Goal: Task Accomplishment & Management: Use online tool/utility

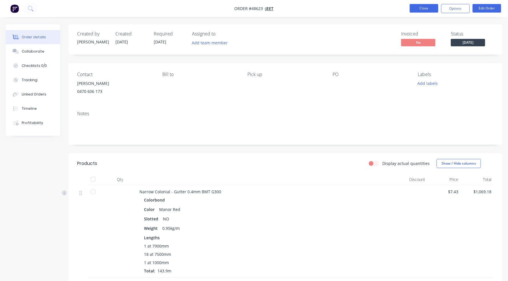
click at [432, 6] on button "Close" at bounding box center [424, 8] width 29 height 9
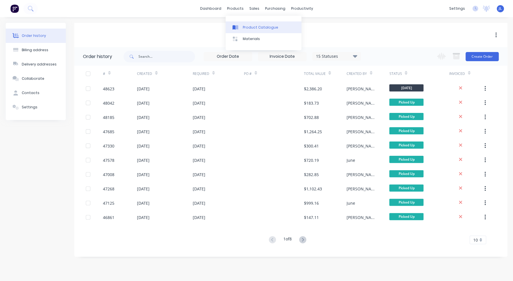
click at [250, 27] on div "Product Catalogue" at bounding box center [260, 27] width 35 height 5
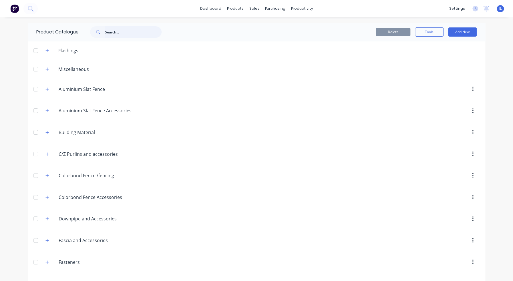
click at [115, 30] on input "text" at bounding box center [133, 31] width 57 height 11
click at [115, 31] on input "text" at bounding box center [133, 31] width 57 height 11
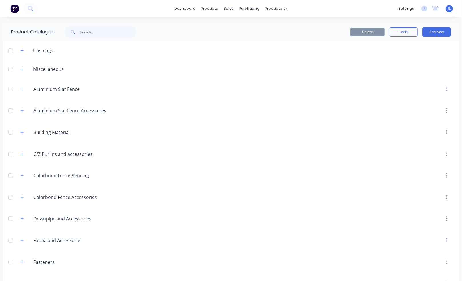
click at [94, 12] on div "dashboard products sales purchasing productivity dashboard products Product Cat…" at bounding box center [231, 8] width 462 height 17
click at [96, 34] on input "text" at bounding box center [108, 31] width 57 height 11
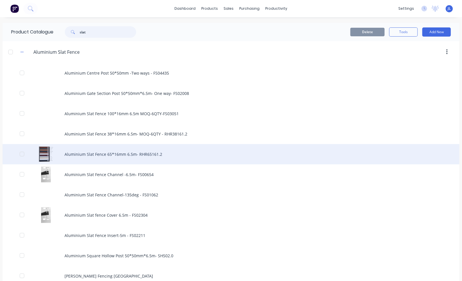
type input "slat"
click at [110, 154] on div "Aluminium Slat Fence 65*16mm 6.5m- RHR65161.2" at bounding box center [231, 154] width 457 height 20
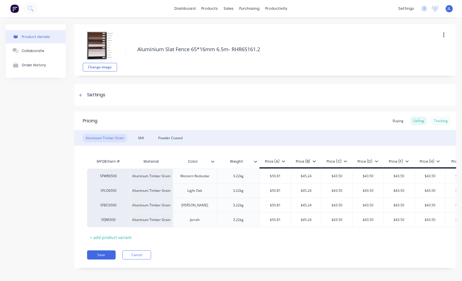
click at [441, 119] on div "Tracking" at bounding box center [440, 121] width 19 height 9
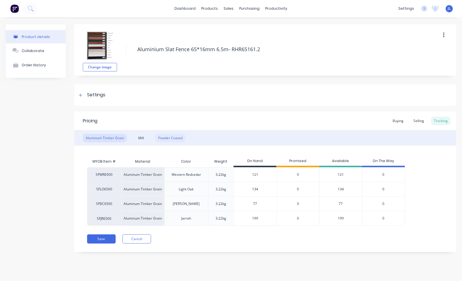
click at [169, 138] on div "Powder Coated" at bounding box center [170, 138] width 30 height 9
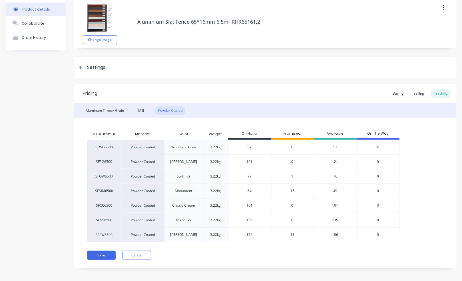
scroll to position [30, 0]
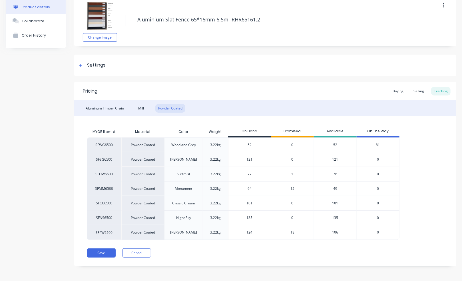
click at [292, 188] on span "15" at bounding box center [293, 188] width 4 height 5
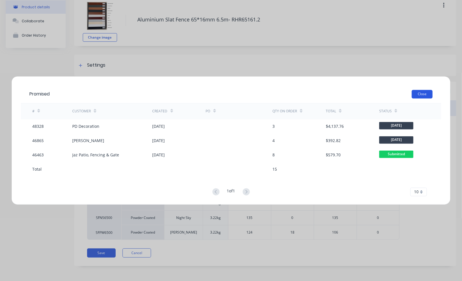
click at [427, 92] on button "Close" at bounding box center [422, 94] width 21 height 9
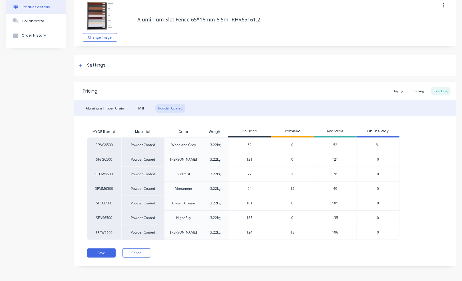
click at [151, 245] on div "Pricing Buying Selling Tracking Aluminum Timber Grain Mill Powder Coated MYOB I…" at bounding box center [265, 174] width 382 height 184
click at [134, 254] on button "Cancel" at bounding box center [137, 252] width 29 height 9
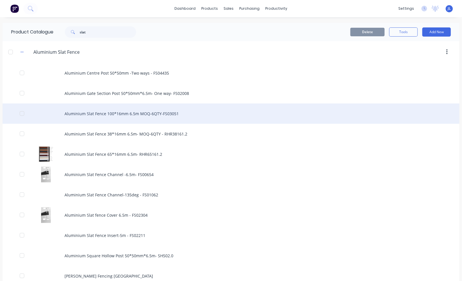
click at [132, 111] on div "Aluminium Slat Fence 100*16mm 6.5m MOQ-6QTY-FS03051" at bounding box center [231, 113] width 457 height 20
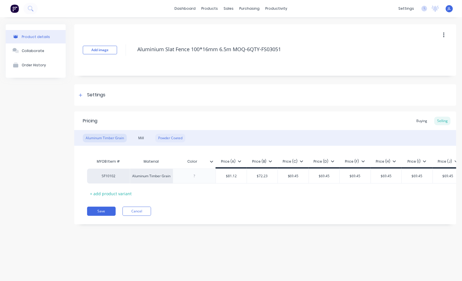
click at [179, 139] on div "Powder Coated" at bounding box center [170, 138] width 30 height 9
drag, startPoint x: 78, startPoint y: 94, endPoint x: 87, endPoint y: 100, distance: 10.7
click at [79, 94] on div at bounding box center [80, 94] width 7 height 7
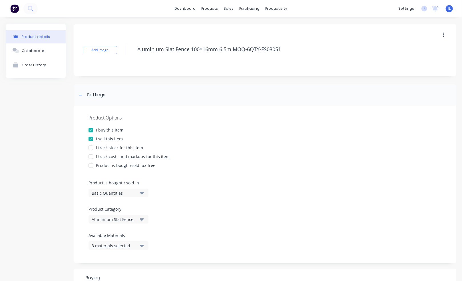
click at [92, 148] on div at bounding box center [90, 147] width 11 height 11
type textarea "x"
click at [83, 97] on div at bounding box center [80, 94] width 7 height 7
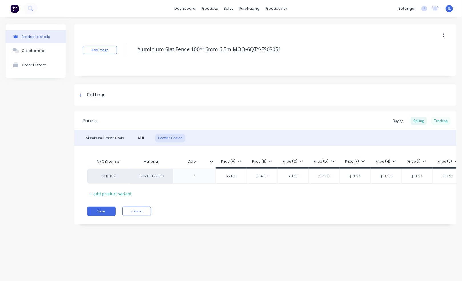
click at [441, 120] on div "Tracking" at bounding box center [440, 121] width 19 height 9
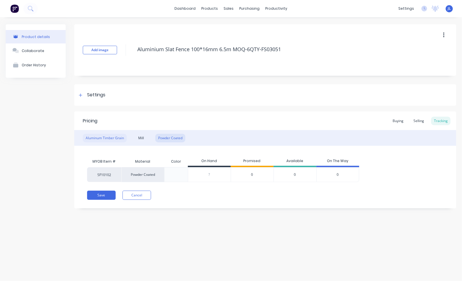
click at [93, 137] on div "Aluminum Timber Grain" at bounding box center [105, 138] width 44 height 9
click at [251, 175] on div "1" at bounding box center [252, 174] width 43 height 15
click at [251, 174] on span "1" at bounding box center [252, 174] width 2 height 5
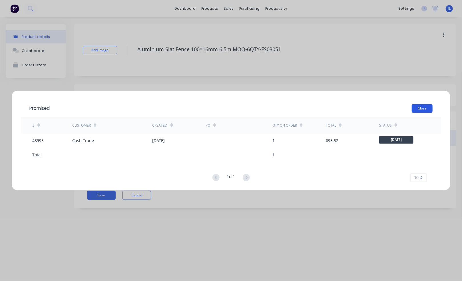
click at [423, 107] on button "Close" at bounding box center [422, 108] width 21 height 9
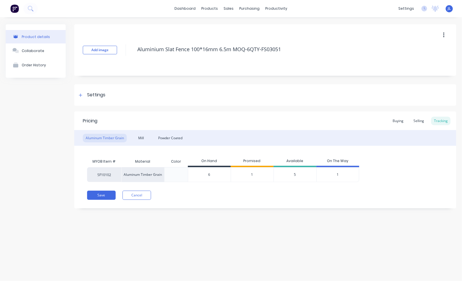
click at [294, 174] on div "5" at bounding box center [295, 174] width 43 height 15
drag, startPoint x: 209, startPoint y: 174, endPoint x: 191, endPoint y: 173, distance: 18.0
click at [191, 173] on input "6" at bounding box center [209, 174] width 43 height 5
type input "0"
type textarea "x"
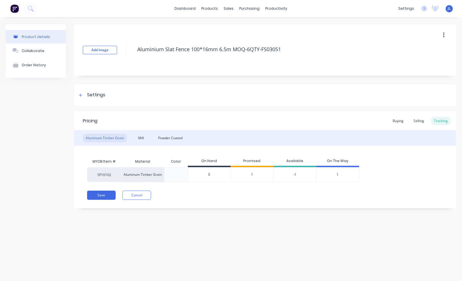
type input "0"
click at [213, 200] on div "Pricing Buying Selling Tracking Aluminum Timber Grain Mill Powder Coated MYOB I…" at bounding box center [265, 159] width 382 height 97
click at [242, 199] on div "Pricing Buying Selling Tracking Aluminum Timber Grain Mill Powder Coated MYOB I…" at bounding box center [265, 159] width 382 height 97
click at [241, 199] on div "Save Cancel" at bounding box center [271, 195] width 369 height 9
click at [96, 196] on button "Save" at bounding box center [101, 195] width 29 height 9
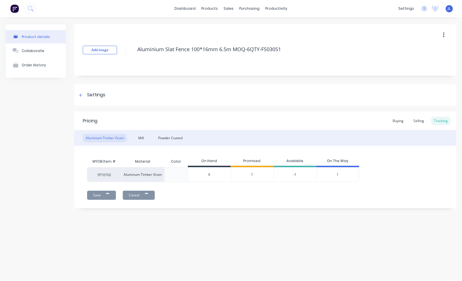
type textarea "x"
